Goal: Task Accomplishment & Management: Complete application form

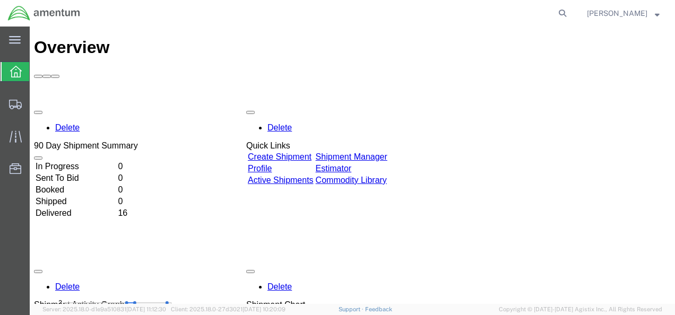
click at [311, 152] on link "Create Shipment" at bounding box center [280, 156] width 64 height 9
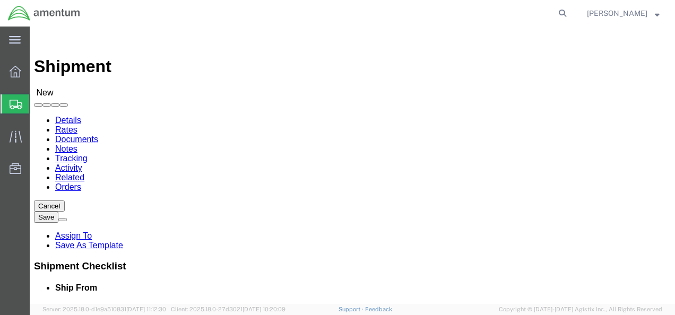
select select
click input "text"
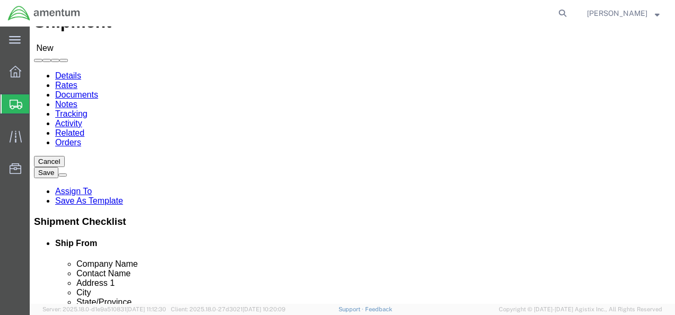
scroll to position [47, 0]
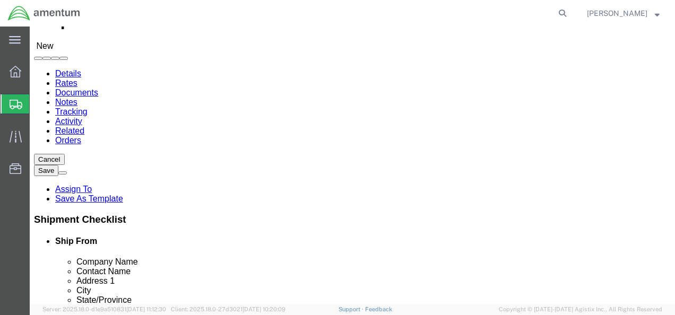
click input "text"
type input "[PERSON_NAME]"
click div "- Amentum - ([PERSON_NAME]) Bldg P2050 [PERSON_NAME][GEOGRAPHIC_DATA]"
select select
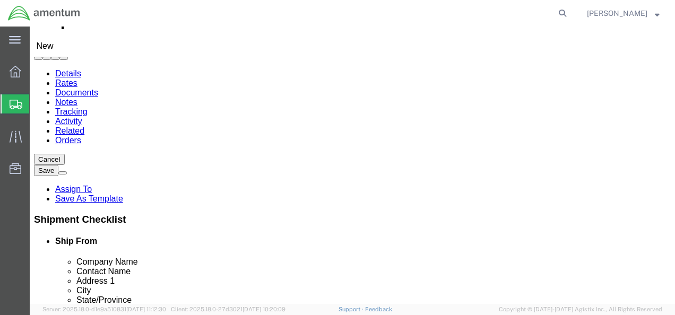
type input "Amentum"
type input "[PERSON_NAME]"
type input "Bldg P2050 [PERSON_NAME][GEOGRAPHIC_DATA]"
type input "Fort Drum"
type input "13602"
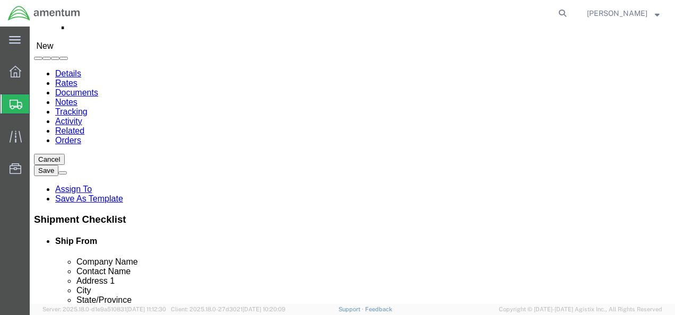
type input "[PHONE_NUMBER]"
type input "[PERSON_NAME][EMAIL_ADDRESS][DOMAIN_NAME]"
checkbox input "true"
select select "NY"
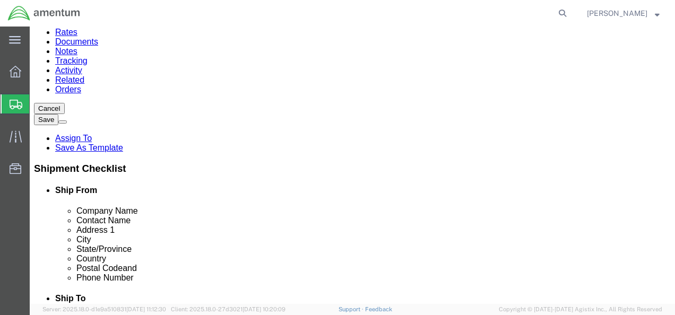
scroll to position [105, 0]
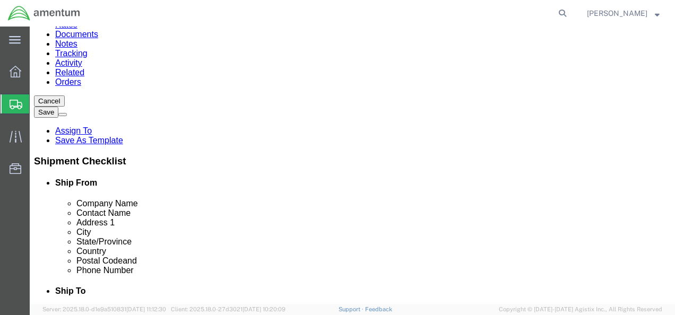
drag, startPoint x: 157, startPoint y: 124, endPoint x: 71, endPoint y: 120, distance: 86.0
click div "Contact Name [PERSON_NAME] [PERSON_NAME]"
click input "[PERSON_NAME]"
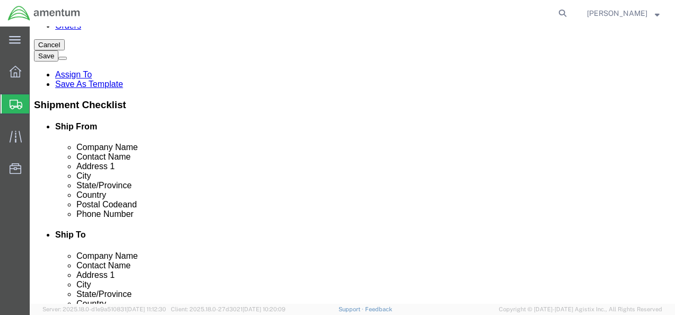
scroll to position [189, 0]
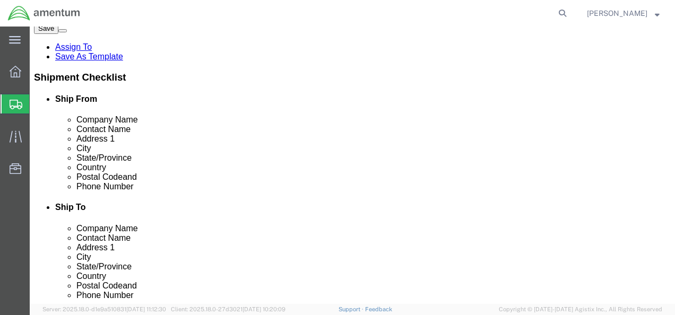
type input "[PERSON_NAME]"
click input "[PHONE_NUMBER]"
type input "[PHONE_NUMBER]"
drag, startPoint x: 223, startPoint y: 198, endPoint x: 74, endPoint y: 206, distance: 149.2
click div "Location My Profile Location [PHONE_NUMBER] [PHONE_NUMBER] [PHONE_NUMBER] [PHON…"
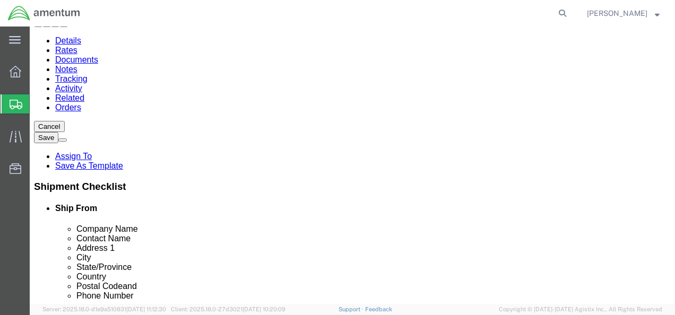
scroll to position [79, 0]
checkbox input "false"
click input "text"
type input "BriskHeat"
click input "text"
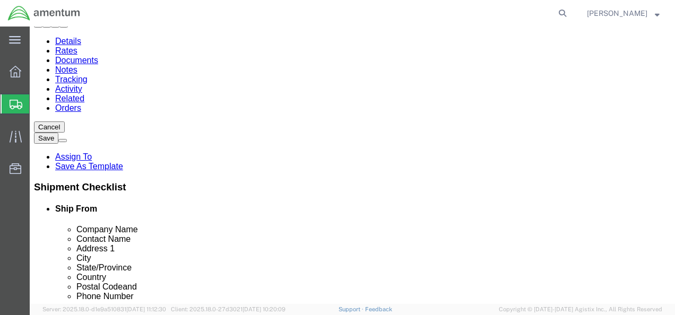
click input "text"
type input "RMA 11140"
click input "text"
type input "[STREET_ADDRESS]"
select select
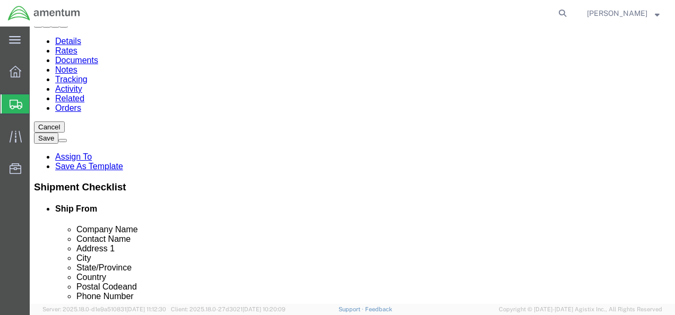
click input "text"
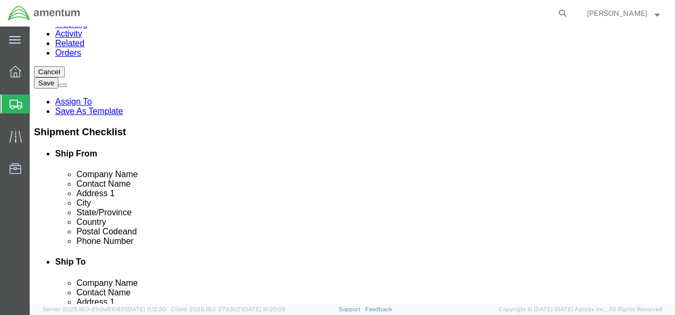
scroll to position [133, 0]
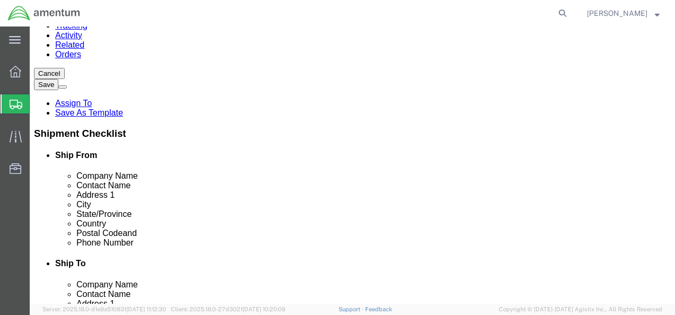
type input "Columbus"
select select
click label "City"
type input "oh"
select select
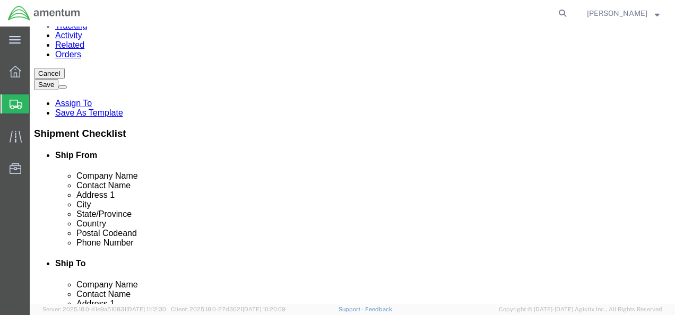
click input "Postal Code"
type input "43232"
click input "text"
select select
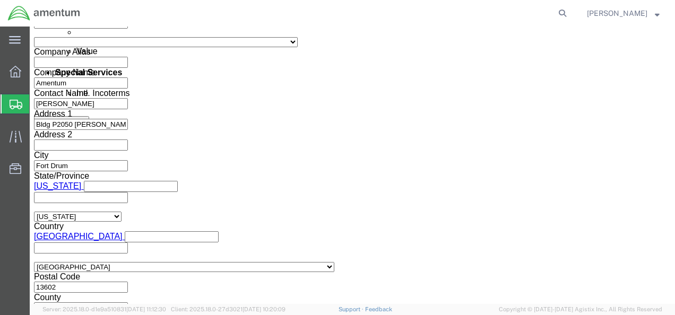
scroll to position [635, 0]
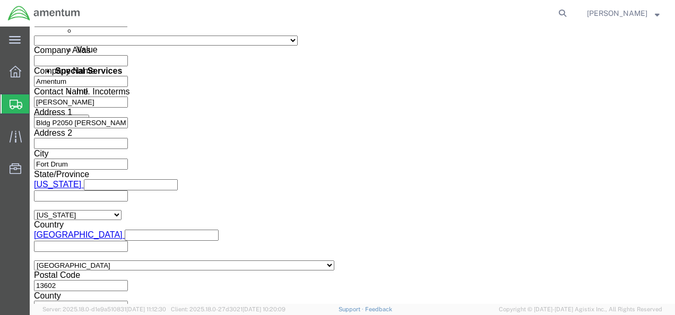
type input "[PHONE_NUMBER]"
click link "Rates"
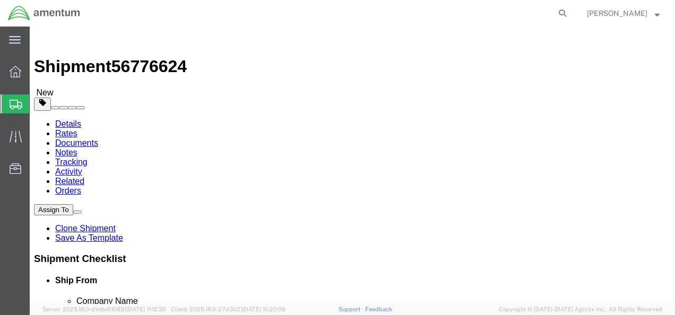
click at [73, 119] on link "Details" at bounding box center [68, 123] width 26 height 9
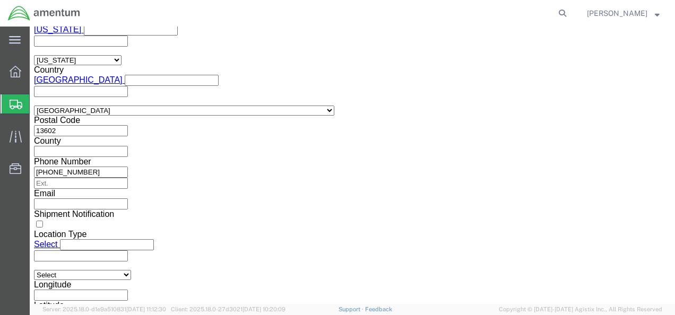
scroll to position [789, 0]
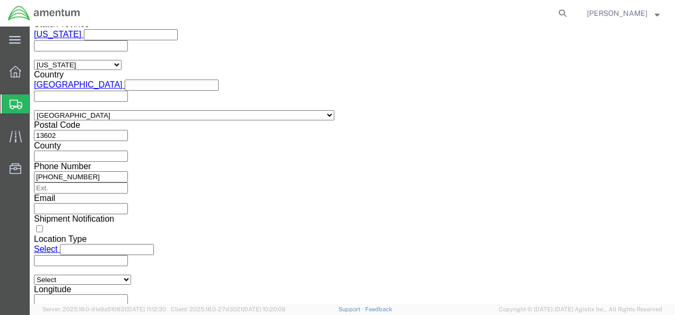
click input "text"
type input "56776624"
click select "Select Account Type Activity ID Airline Appointment Number ASN Batch Request # …"
select select "CUSTREF"
click select "Select Account Type Activity ID Airline Appointment Number ASN Batch Request # …"
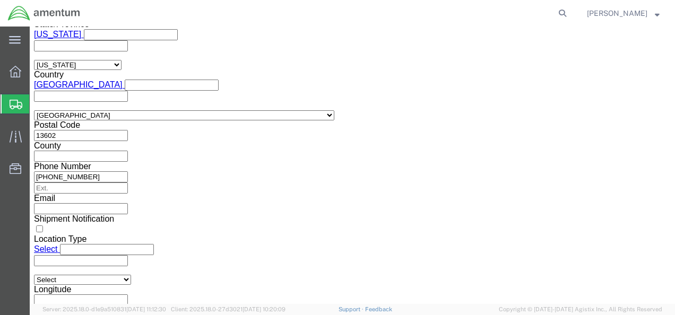
click input "text"
type input "1511AB.094"
click select "Select Account Type Activity ID Airline Appointment Number ASN Batch Request # …"
select select "PROJNUM"
click select "Select Account Type Activity ID Airline Appointment Number ASN Batch Request # …"
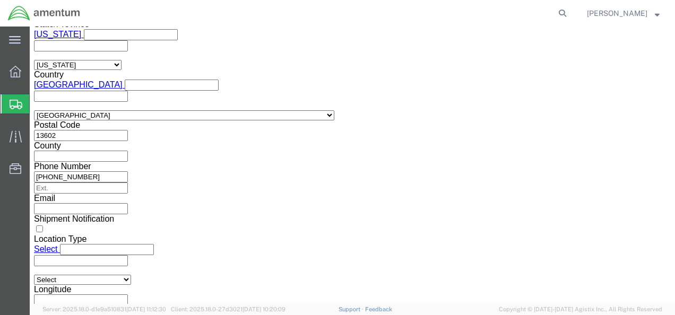
click input "text"
type input "4998.R.1511.AB.AX.00.FDRM.00"
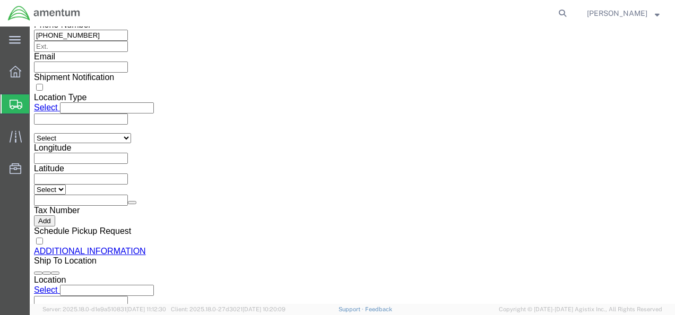
click button "Continue"
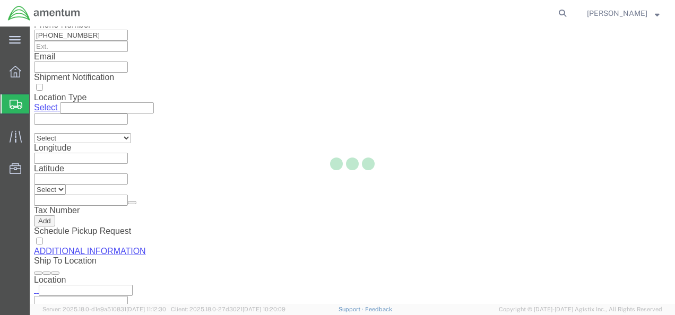
scroll to position [78, 0]
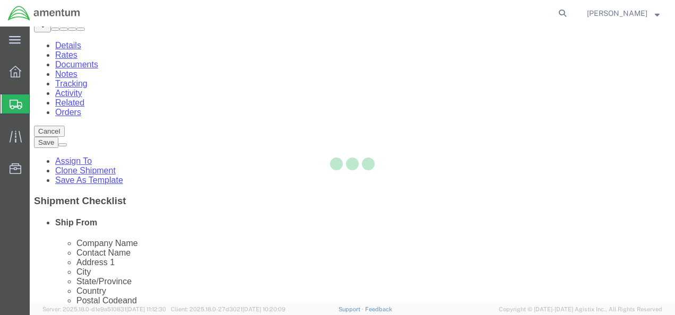
select select "CBOX"
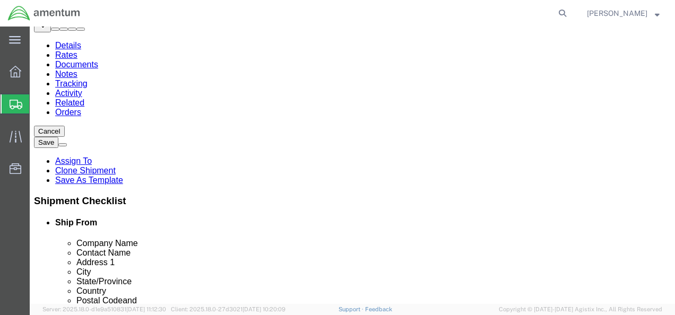
click input "text"
type input "27"
click input "text"
type input "14"
click input "text"
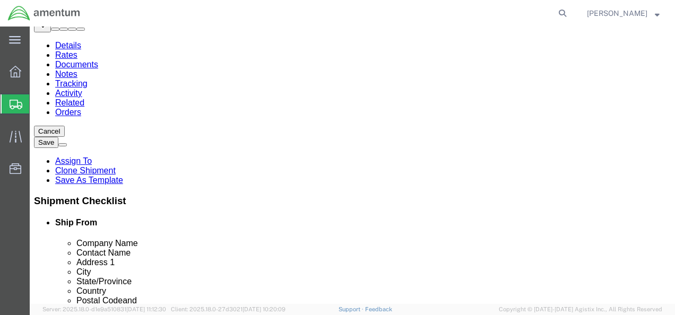
type input "22"
click input "0.00"
type input "44.00"
click link "Add Content"
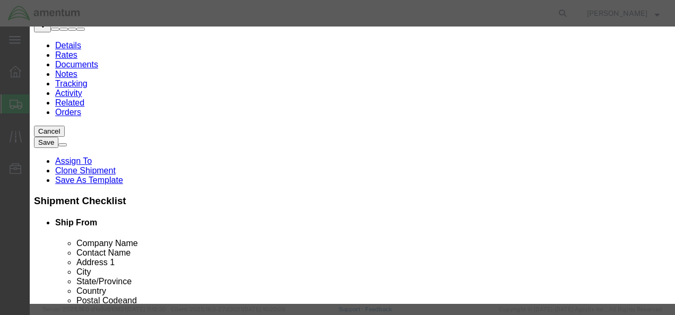
click div "Commodity library"
click input "text"
type input "Briskheat Hotbonder"
click input "0"
type input "1"
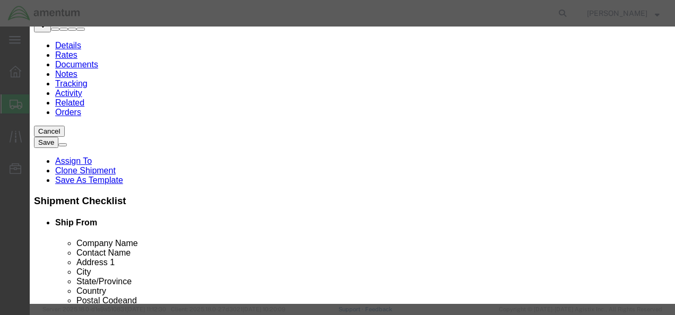
click input "text"
type input "500"
click button "Save & Close"
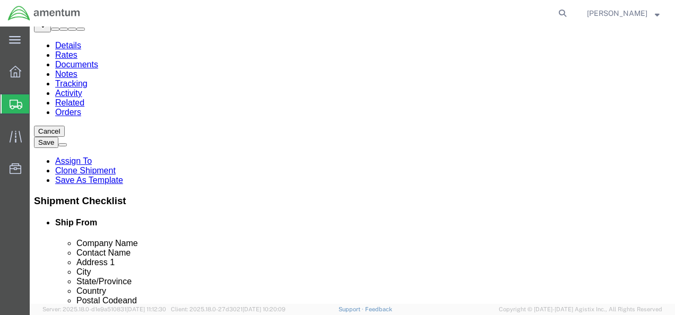
click button "Rate Shipment"
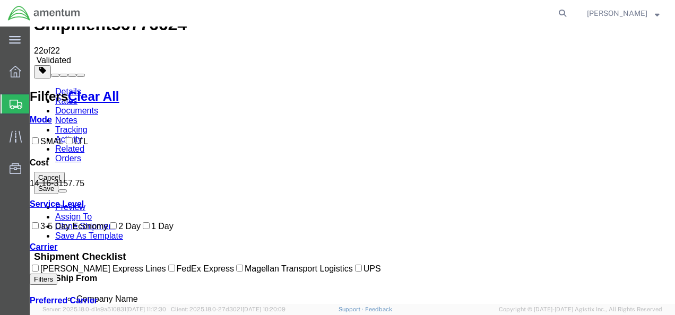
scroll to position [40, 0]
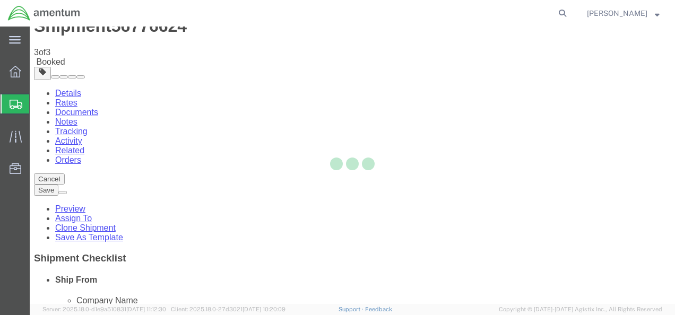
scroll to position [0, 0]
